Goal: Task Accomplishment & Management: Use online tool/utility

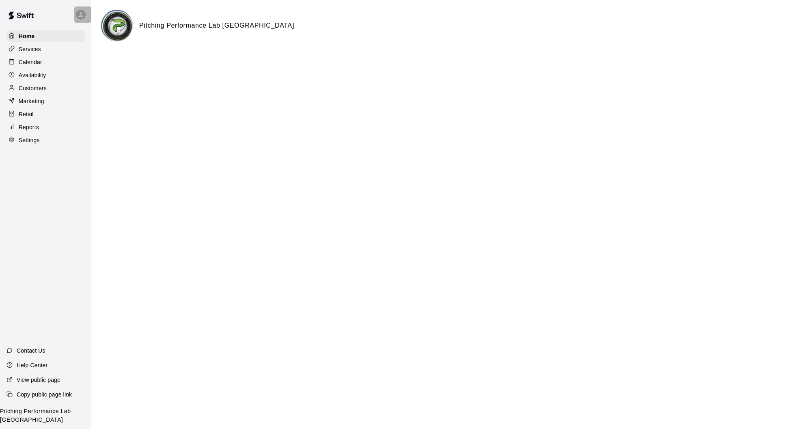
click at [82, 17] on icon at bounding box center [80, 14] width 7 height 7
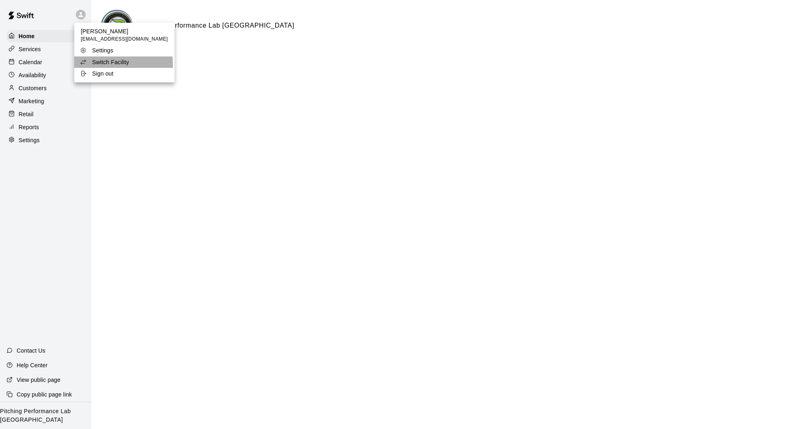
click at [105, 64] on p "Switch Facility" at bounding box center [110, 62] width 37 height 8
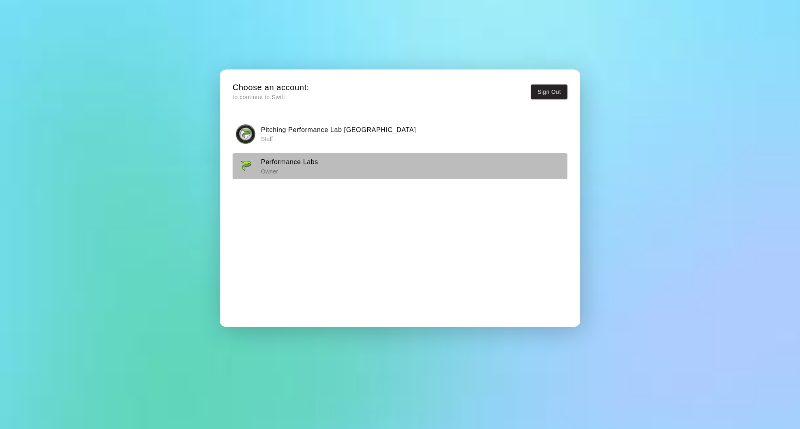
click at [304, 163] on h6 "Performance Labs" at bounding box center [289, 162] width 57 height 11
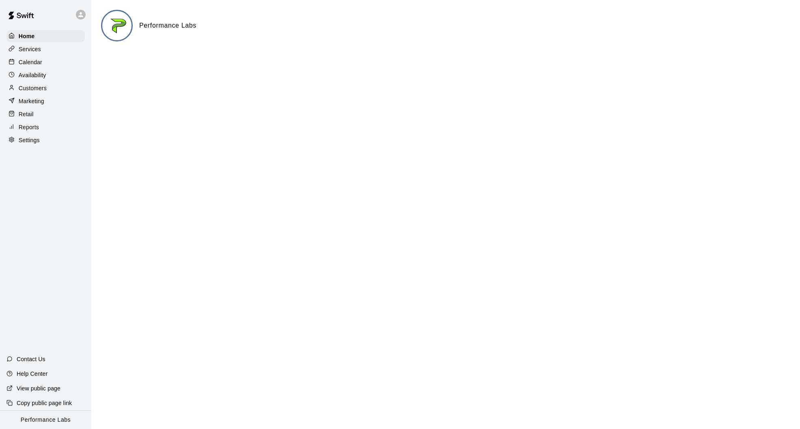
click at [29, 73] on p "Availability" at bounding box center [33, 75] width 28 height 8
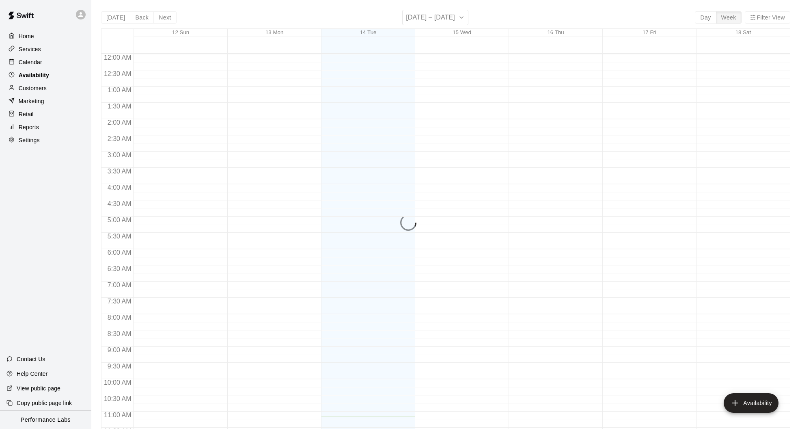
scroll to position [362, 0]
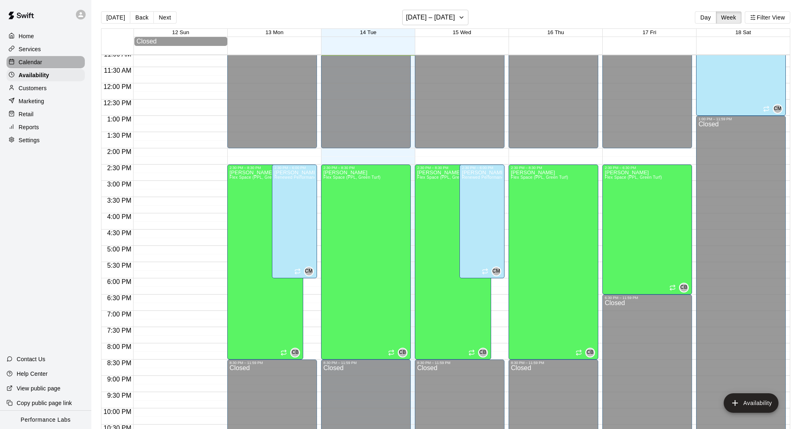
click at [33, 66] on p "Calendar" at bounding box center [31, 62] width 24 height 8
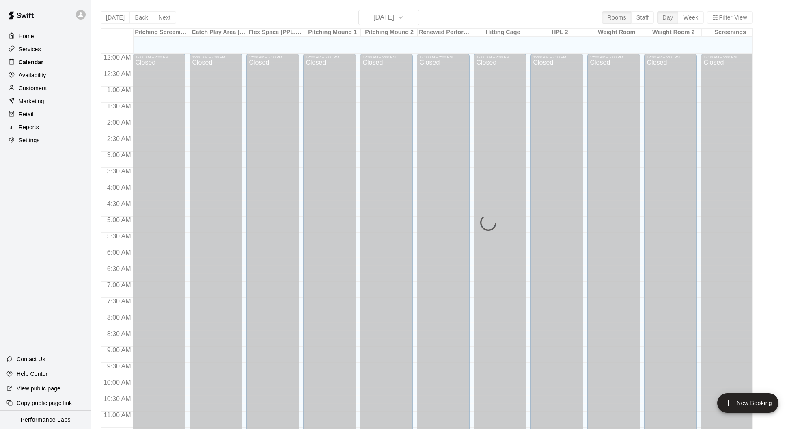
scroll to position [362, 0]
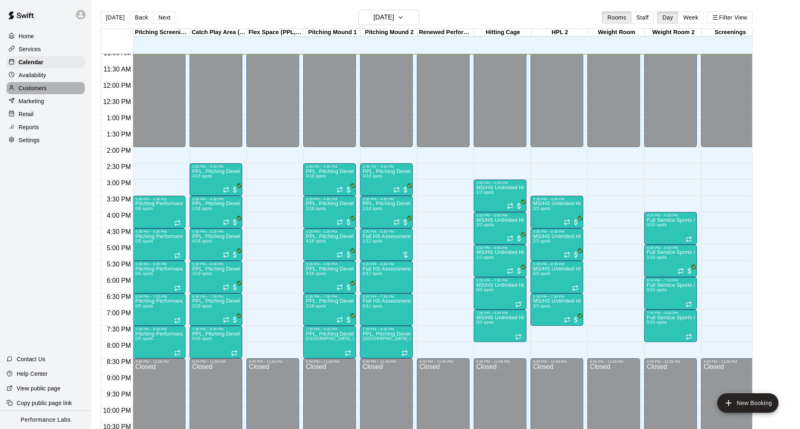
click at [31, 86] on p "Customers" at bounding box center [33, 88] width 28 height 8
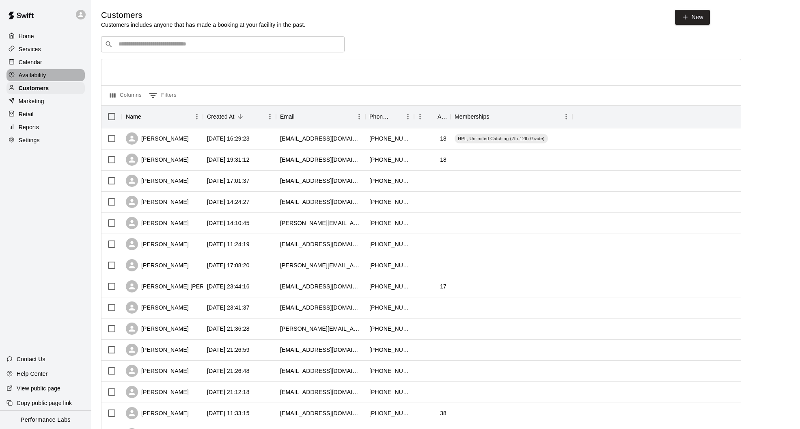
click at [37, 75] on p "Availability" at bounding box center [33, 75] width 28 height 8
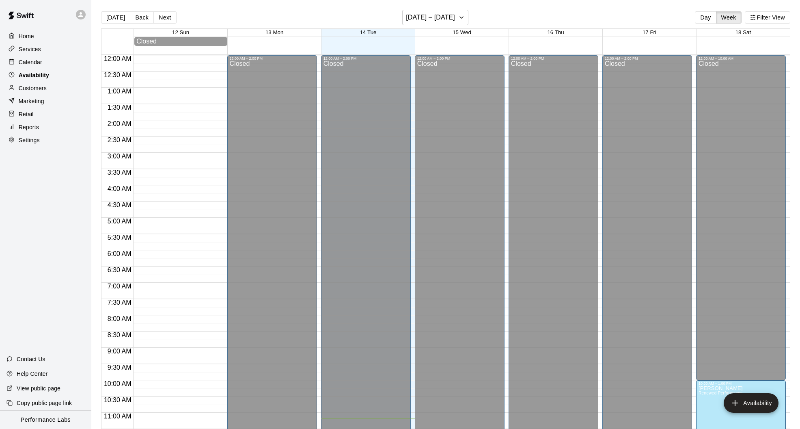
scroll to position [363, 0]
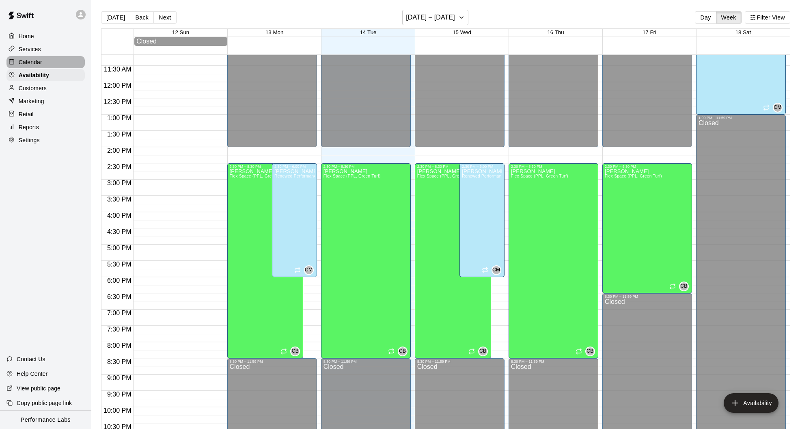
click at [30, 63] on p "Calendar" at bounding box center [31, 62] width 24 height 8
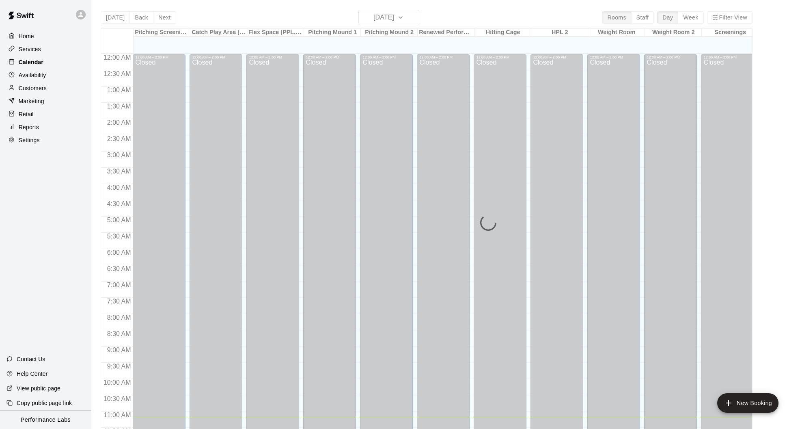
scroll to position [363, 0]
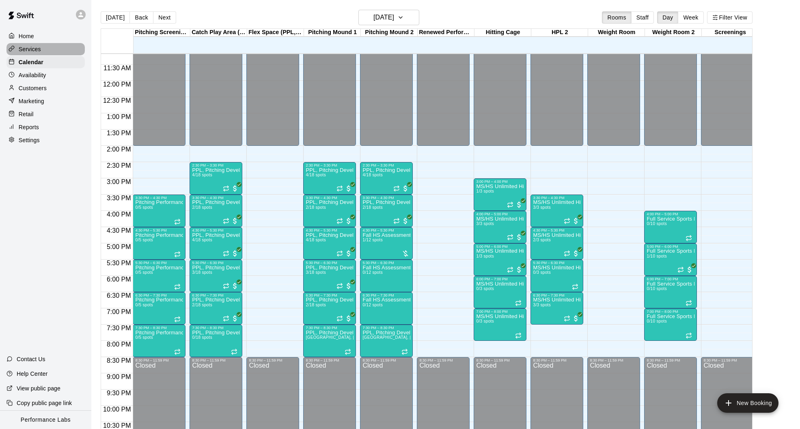
click at [30, 50] on p "Services" at bounding box center [30, 49] width 22 height 8
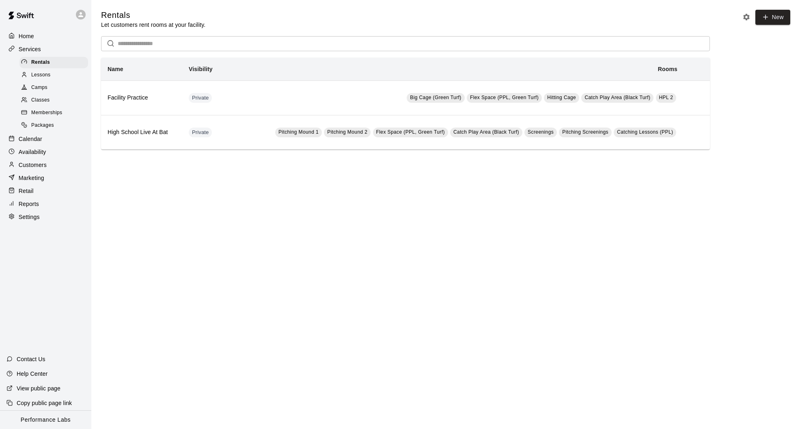
click at [40, 103] on span "Classes" at bounding box center [40, 100] width 18 height 8
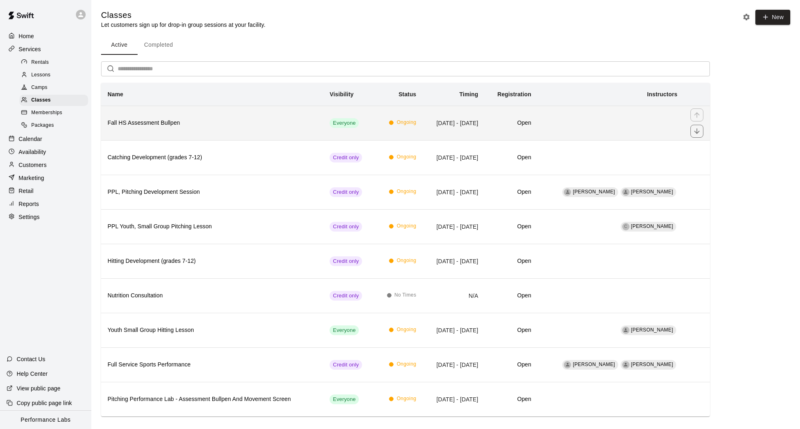
click at [199, 117] on th "Fall HS Assessment Bullpen" at bounding box center [212, 123] width 222 height 35
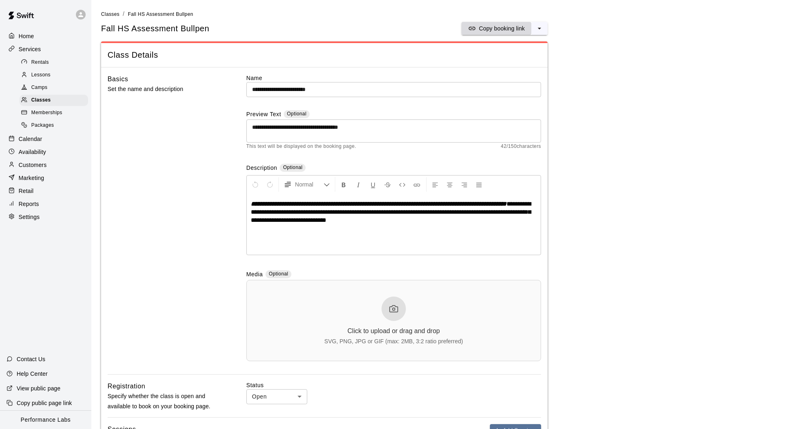
click at [501, 30] on p "Copy booking link" at bounding box center [502, 28] width 46 height 8
